Goal: Answer question/provide support

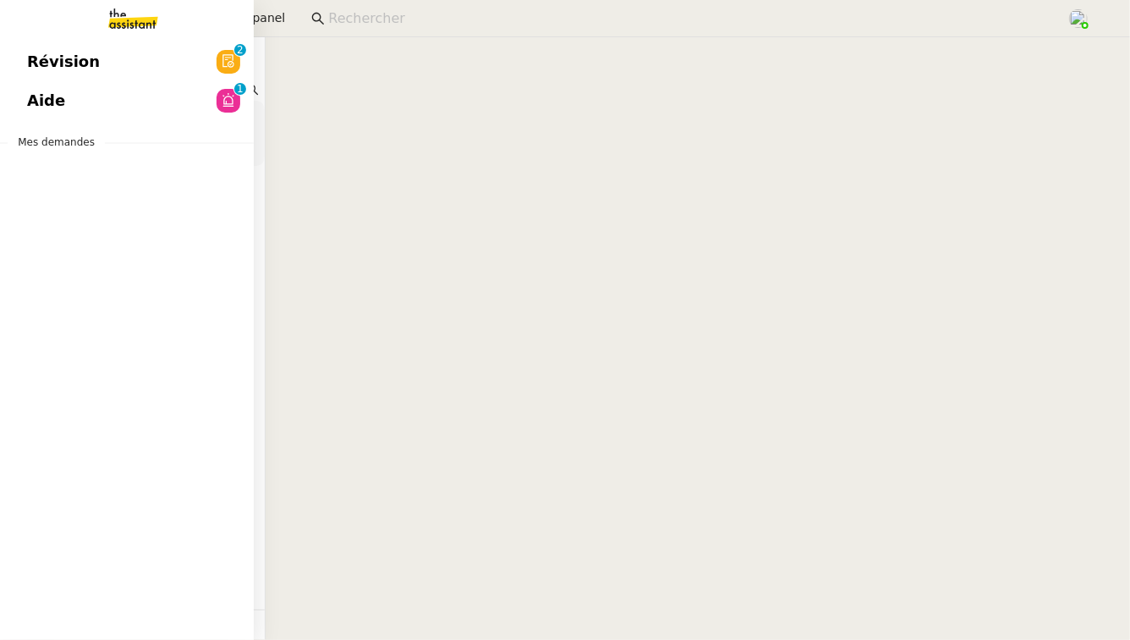
click at [76, 103] on link "Aide 0 1 2 3 4 5 6 7 8 9" at bounding box center [127, 100] width 254 height 39
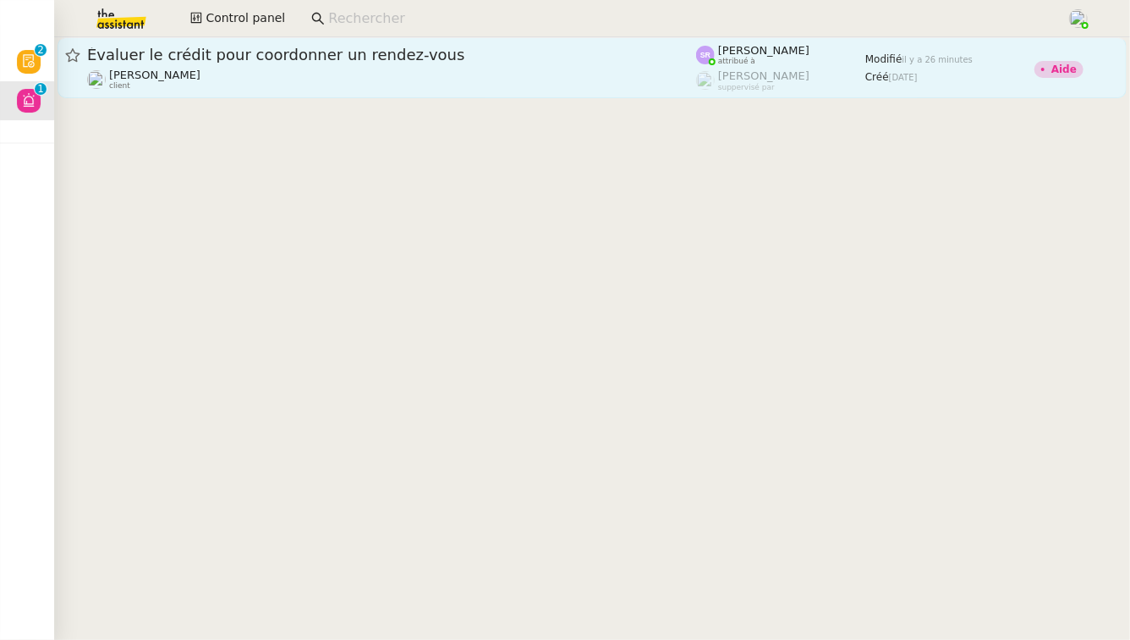
click at [360, 64] on div "Évaluer le crédit pour coordonner un rendez-vous" at bounding box center [391, 55] width 609 height 20
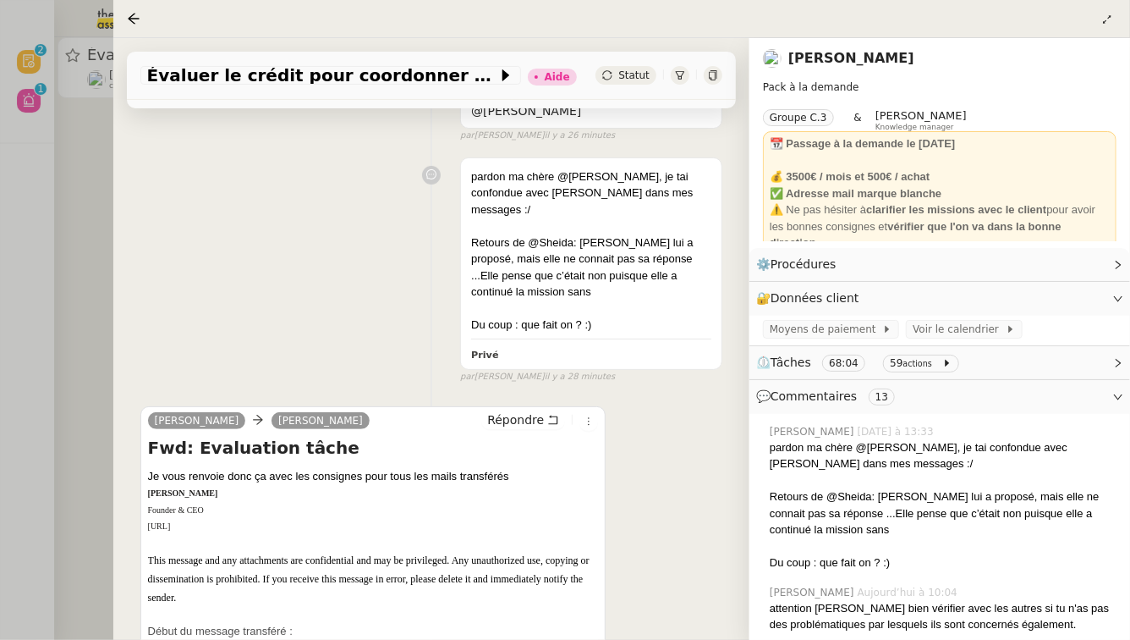
scroll to position [183, 0]
click at [82, 321] on div at bounding box center [565, 320] width 1130 height 640
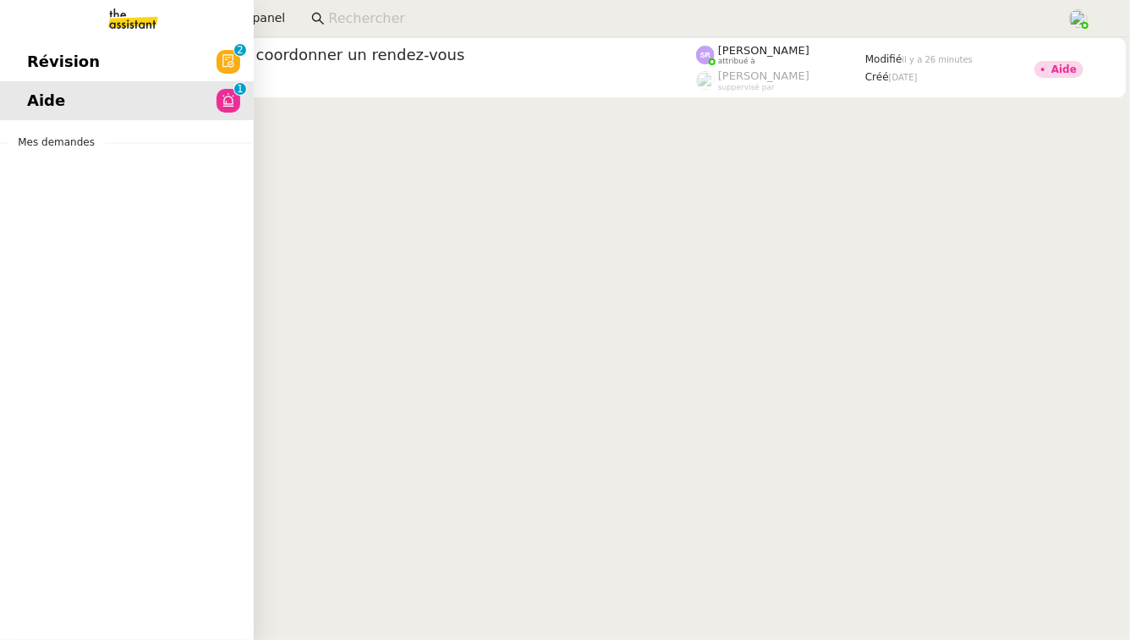
click at [47, 73] on span "Révision" at bounding box center [63, 61] width 73 height 25
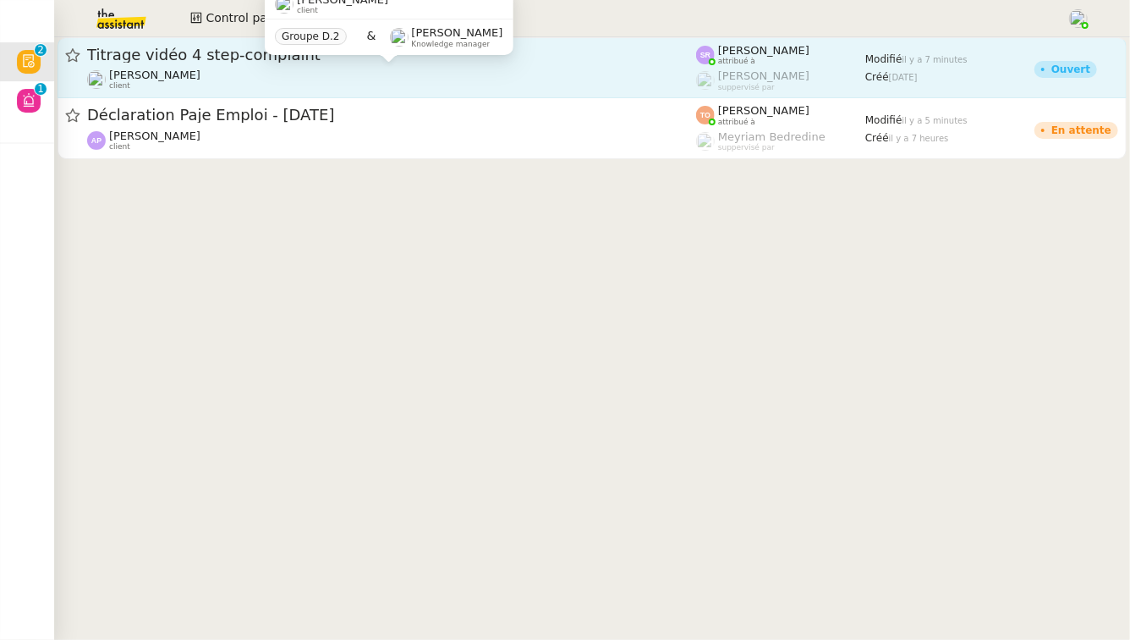
click at [349, 85] on div "[PERSON_NAME] client" at bounding box center [391, 80] width 609 height 22
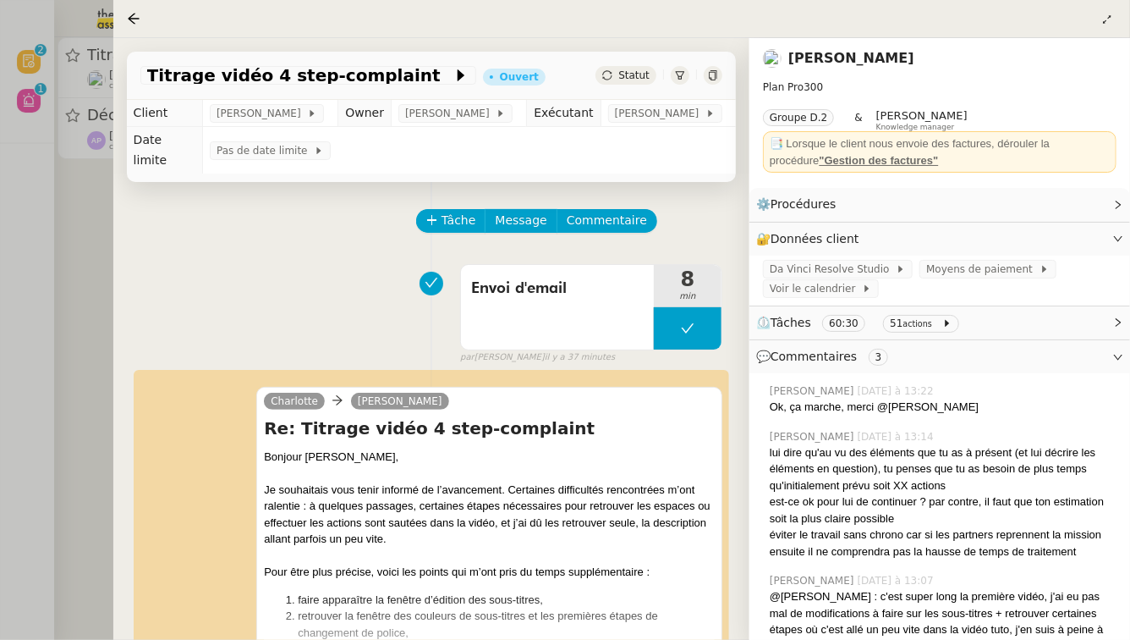
click at [55, 285] on div at bounding box center [565, 320] width 1130 height 640
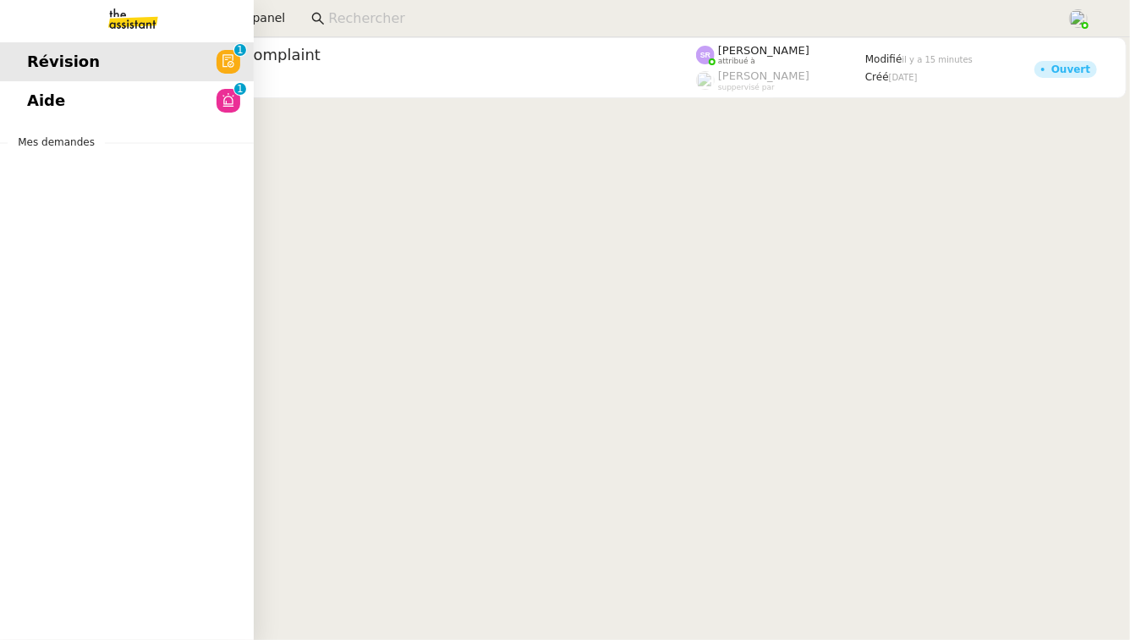
click at [69, 97] on link "Aide 0 1 2 3 4 5 6 7 8 9" at bounding box center [127, 100] width 254 height 39
